Goal: Information Seeking & Learning: Learn about a topic

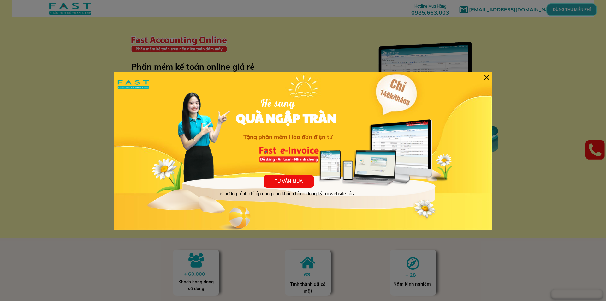
click at [487, 77] on div at bounding box center [486, 77] width 5 height 5
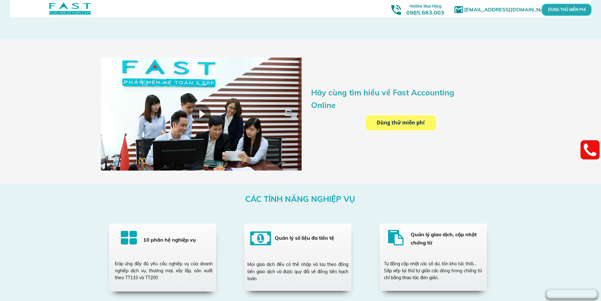
scroll to position [1073, 0]
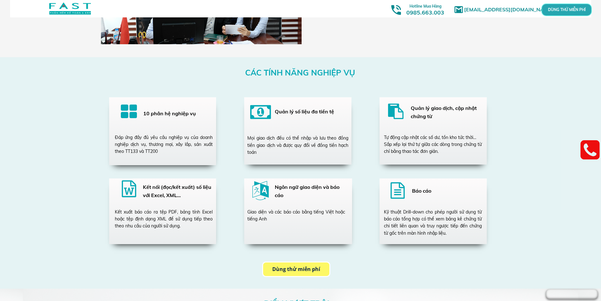
click at [162, 141] on div "Đáp ứng đầy đủ yêu cầu nghiệp vụ của doanh nghiệp dịch vụ, thương mại, xây lắp,…" at bounding box center [164, 144] width 98 height 21
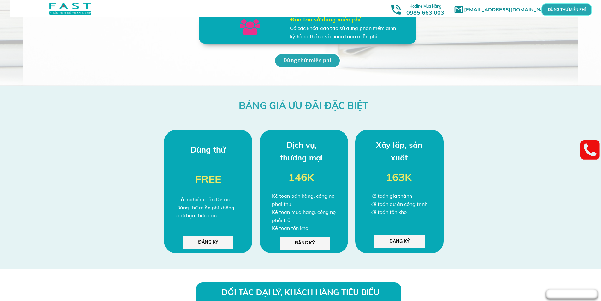
scroll to position [1704, 0]
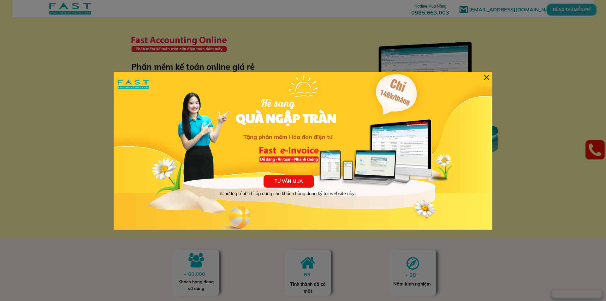
click at [485, 77] on div at bounding box center [486, 77] width 5 height 5
